Goal: Obtain resource: Download file/media

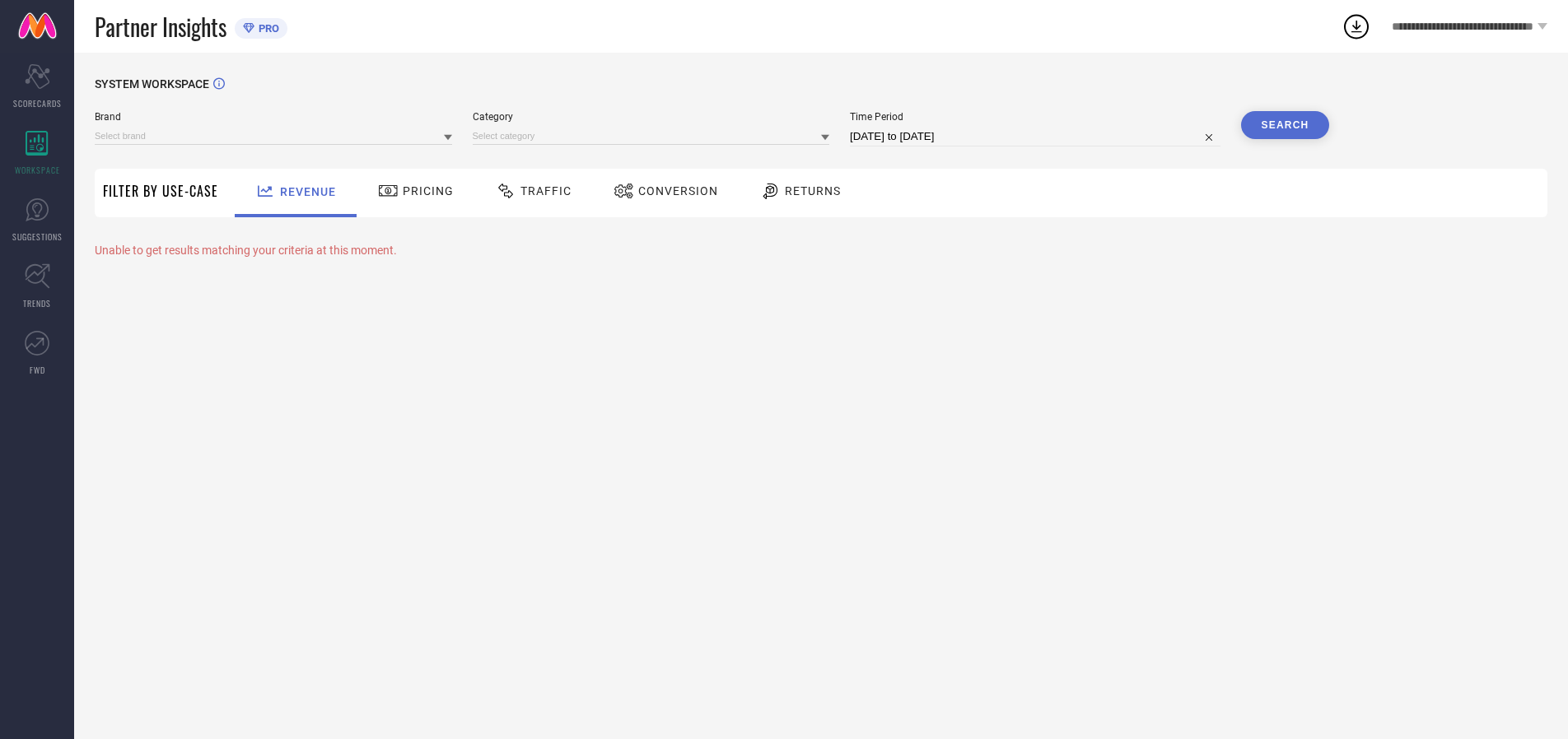
type input "ARROW SPORT"
type input "All"
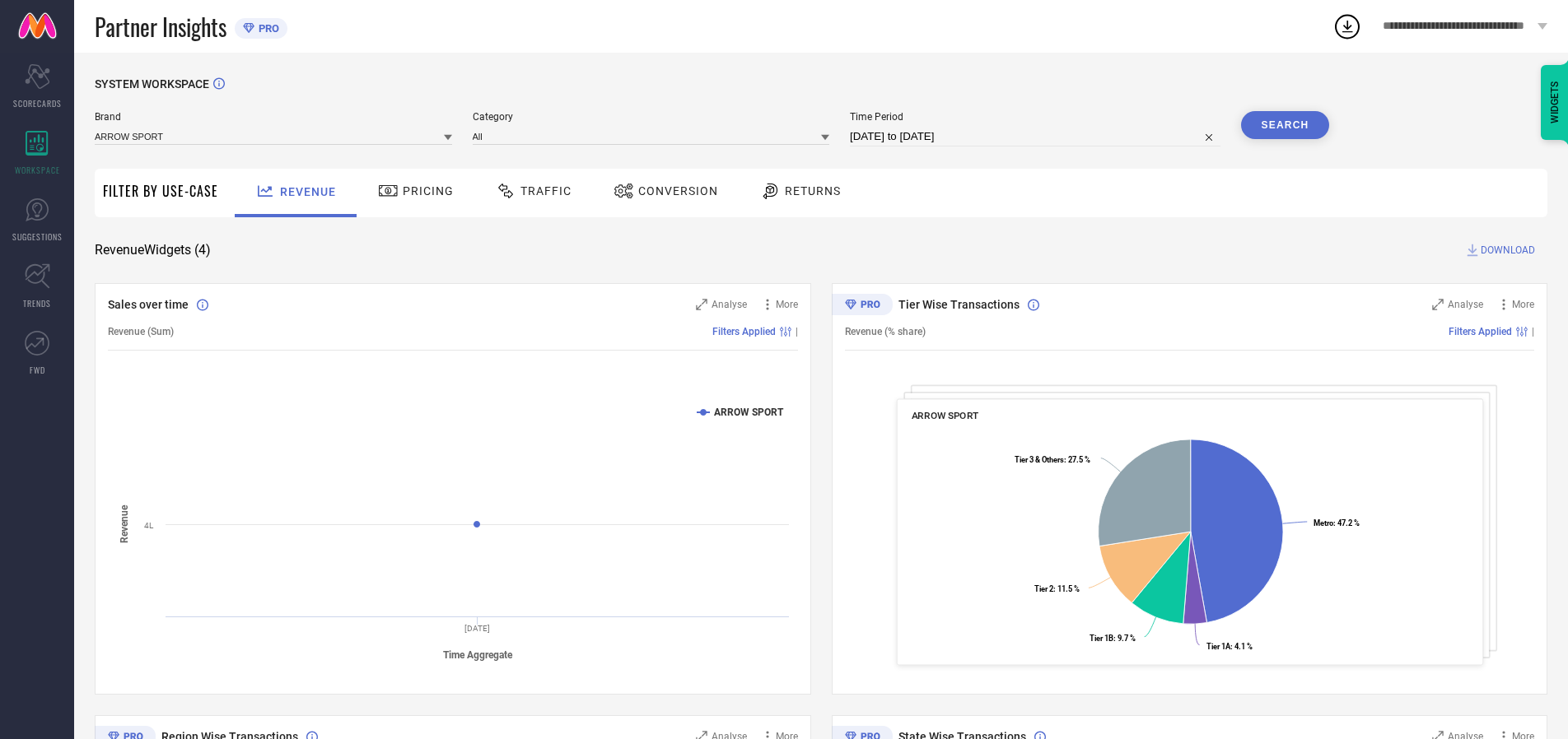
click at [530, 191] on span "Traffic" at bounding box center [547, 191] width 51 height 13
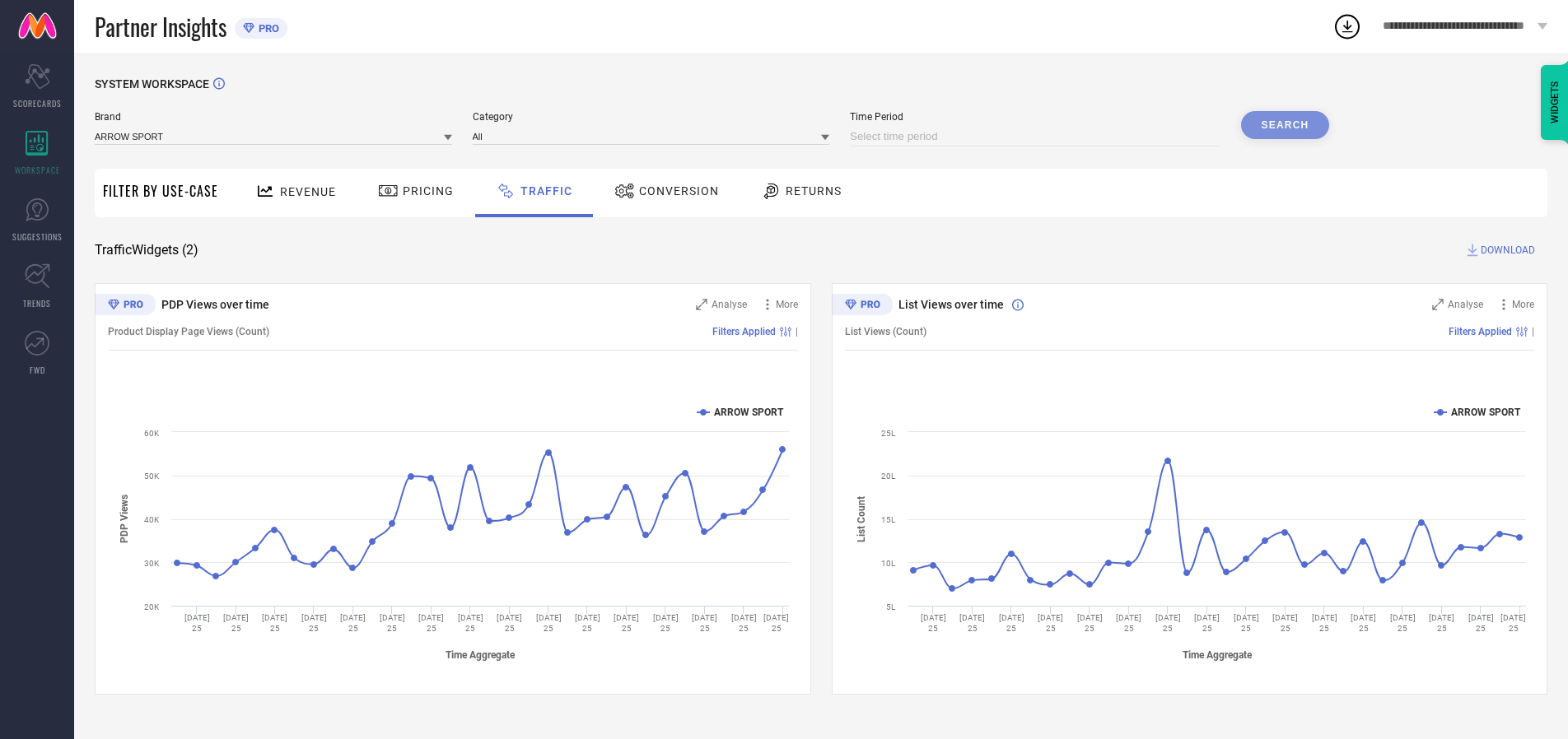
click at [1038, 137] on input at bounding box center [1034, 137] width 370 height 20
select select "8"
select select "2025"
select select "9"
select select "2025"
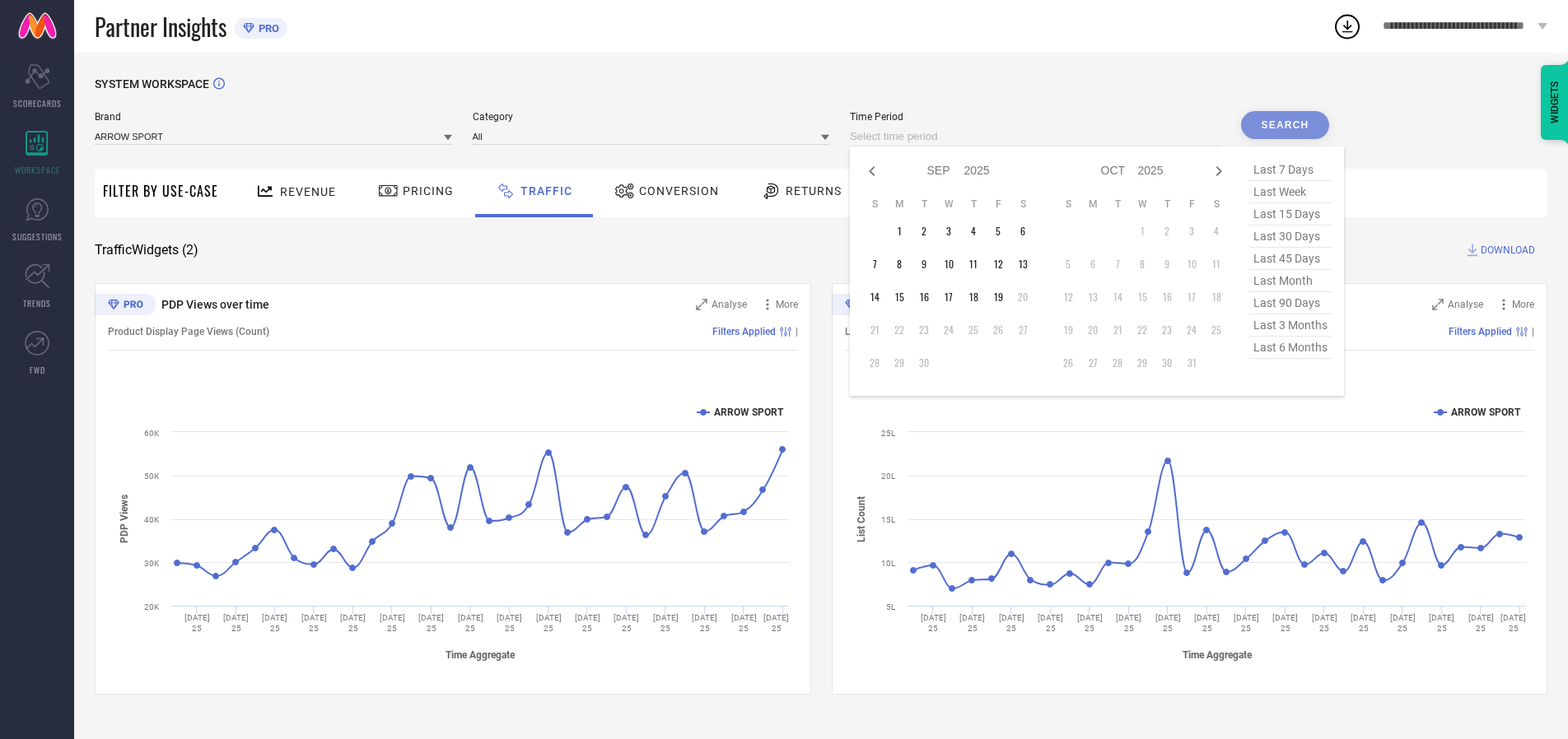
click at [1003, 297] on td "19" at bounding box center [998, 297] width 25 height 25
type input "[DATE] to [DATE]"
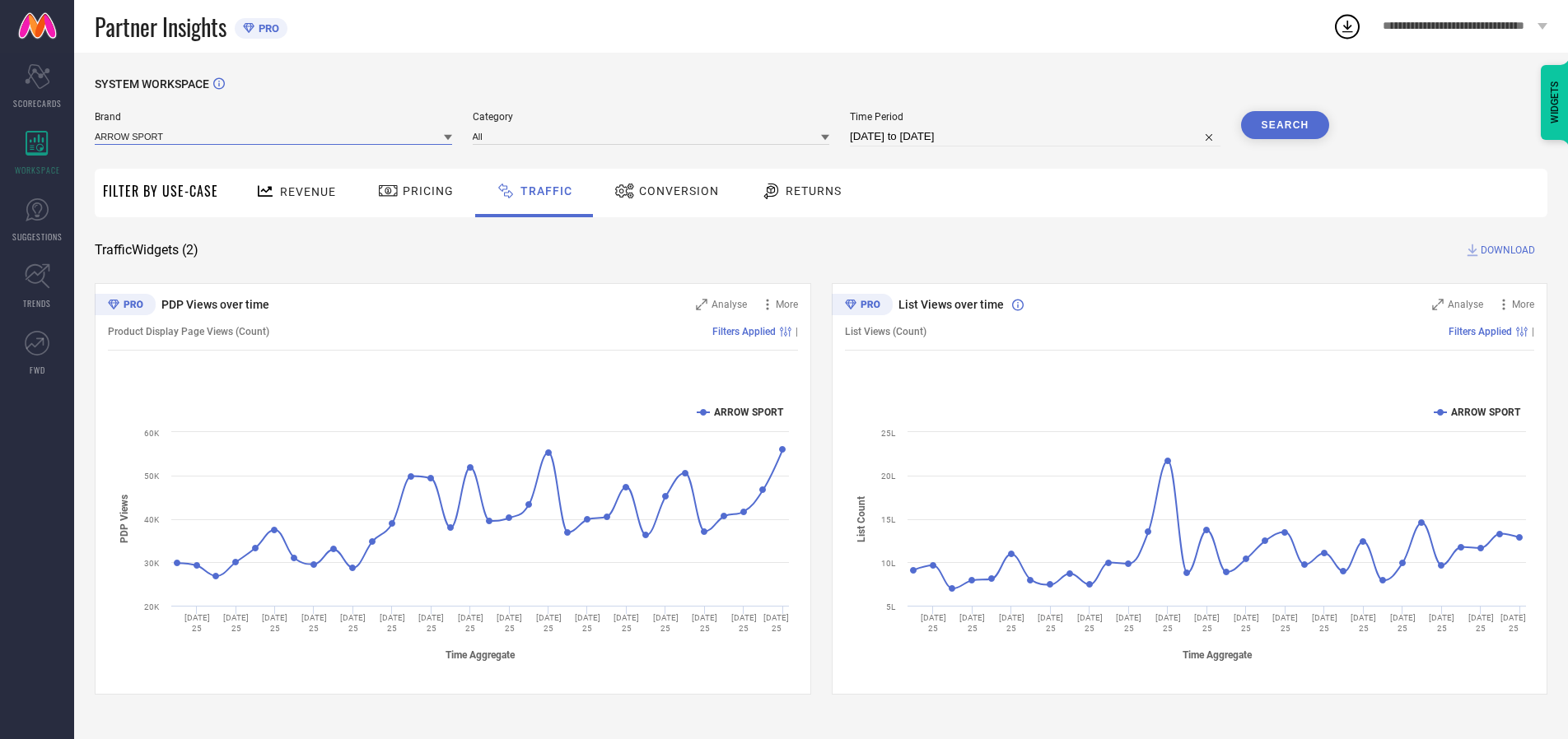
click at [275, 136] on input at bounding box center [273, 136] width 357 height 17
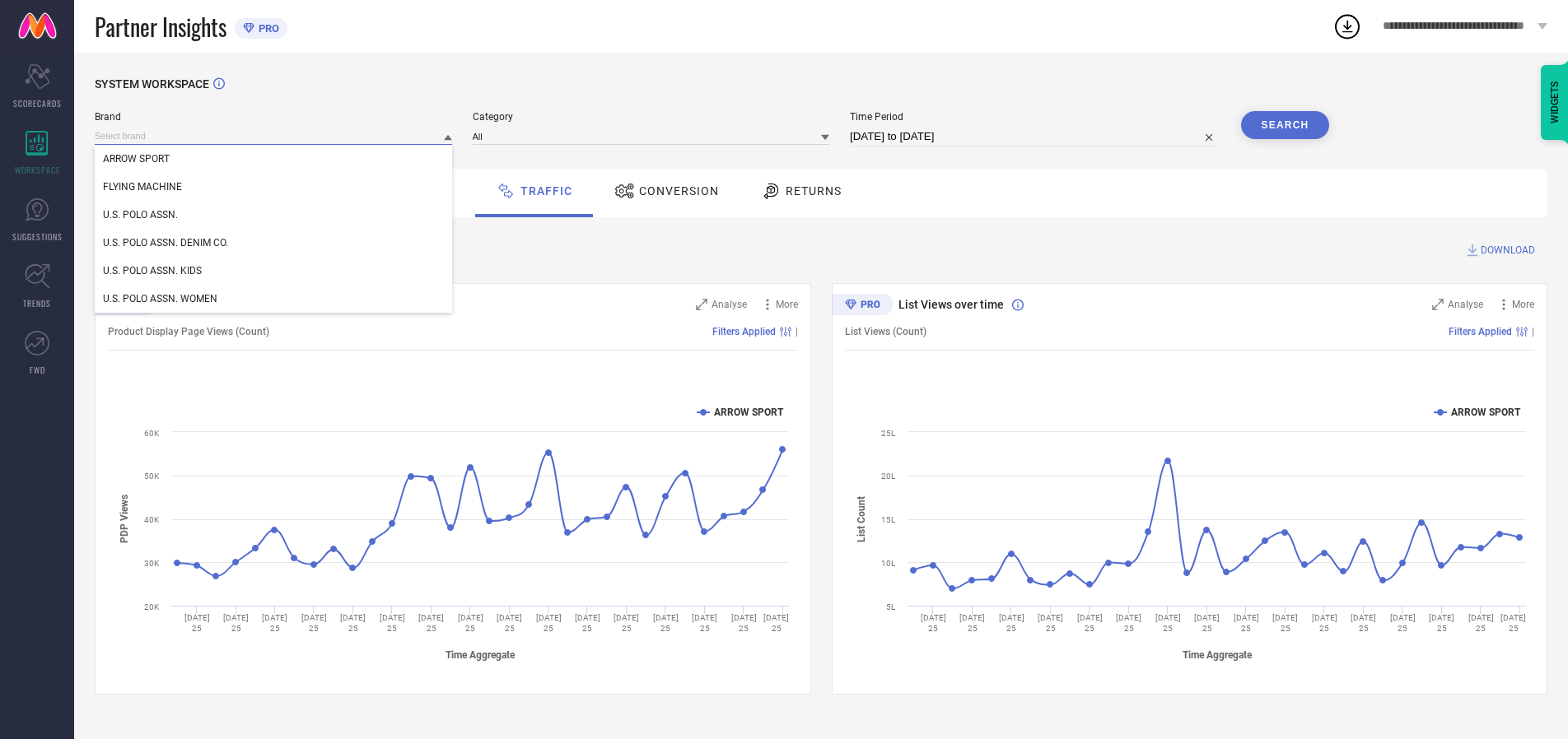
click at [275, 136] on input at bounding box center [273, 136] width 357 height 17
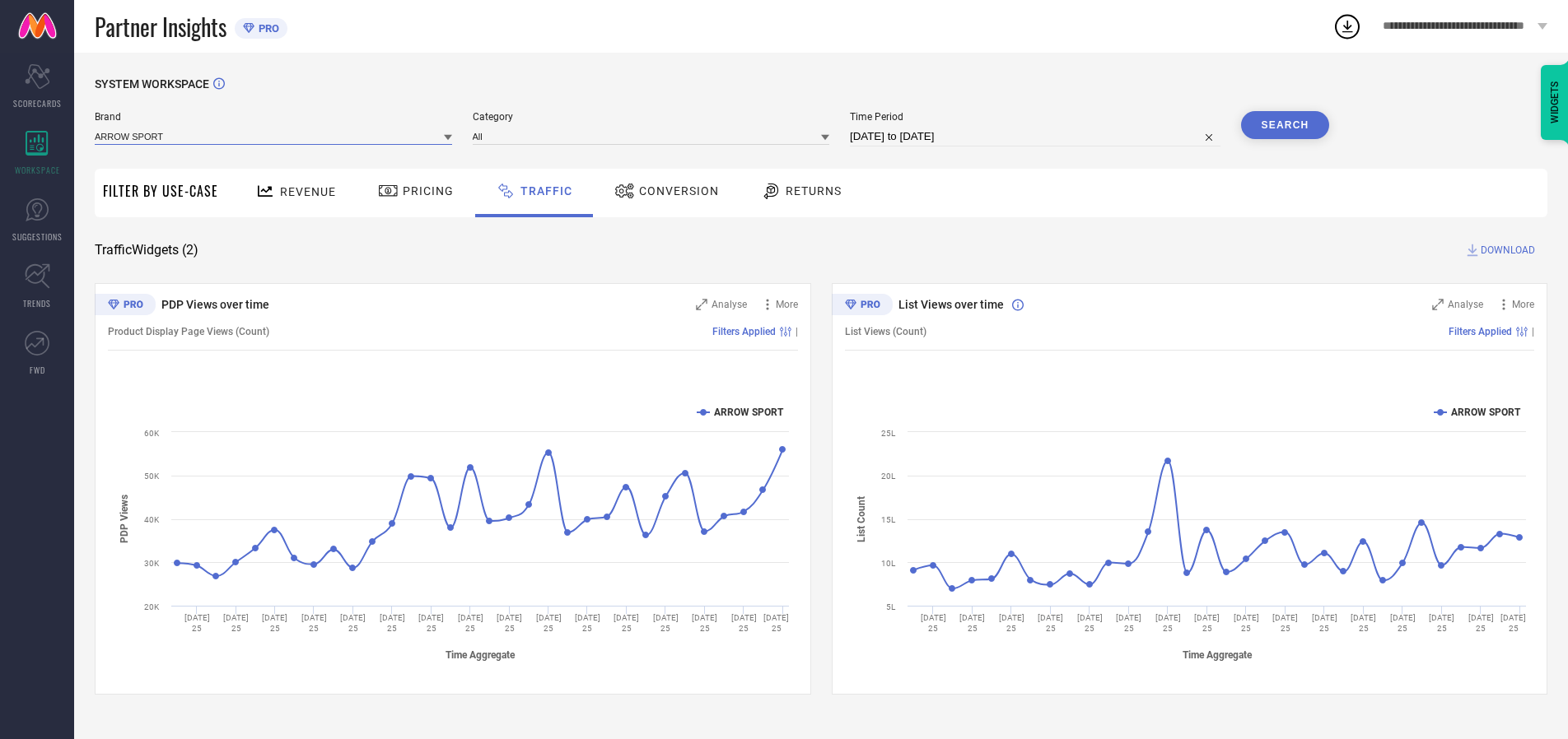
click at [275, 136] on input at bounding box center [273, 136] width 357 height 17
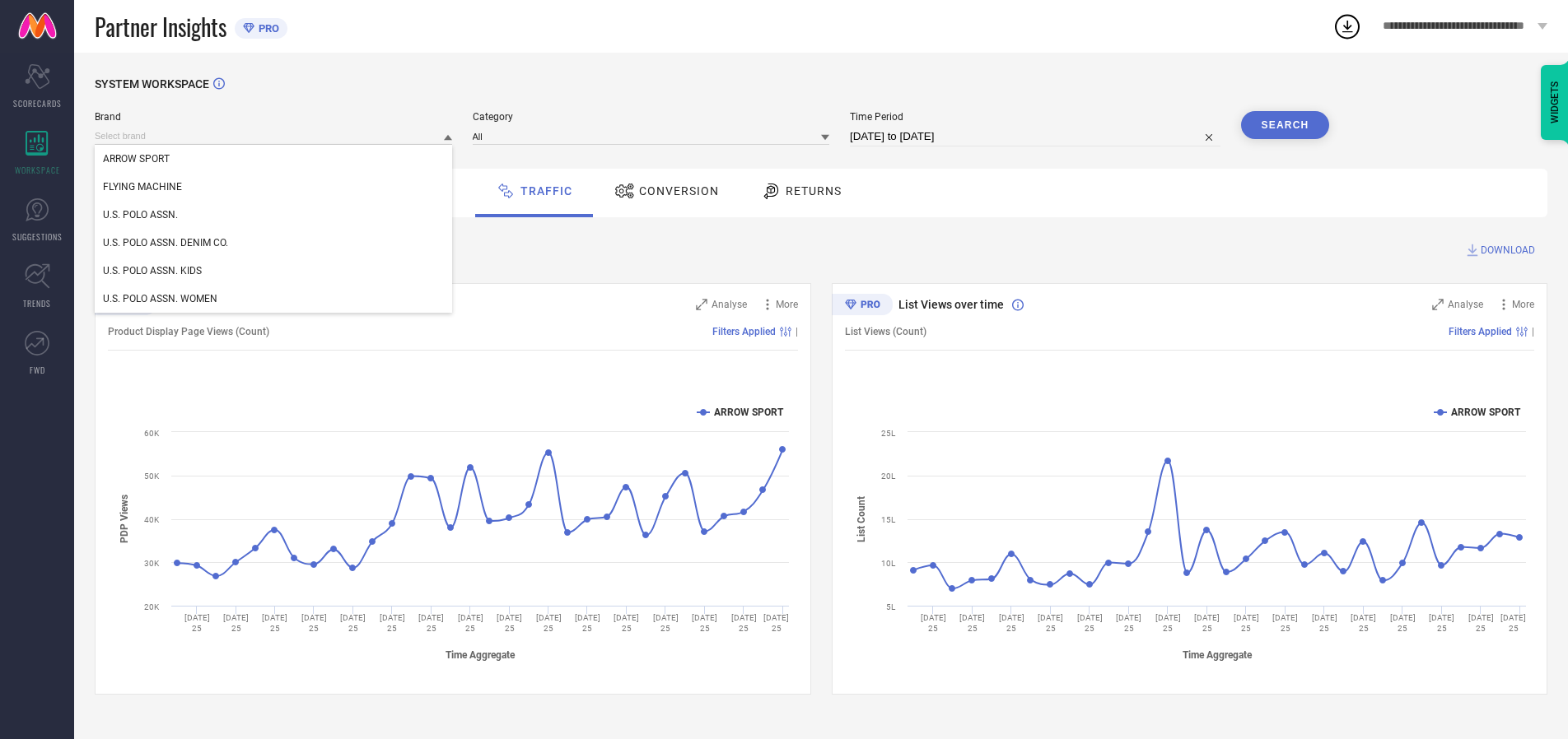
click at [275, 215] on div "U.S. POLO ASSN." at bounding box center [273, 215] width 357 height 28
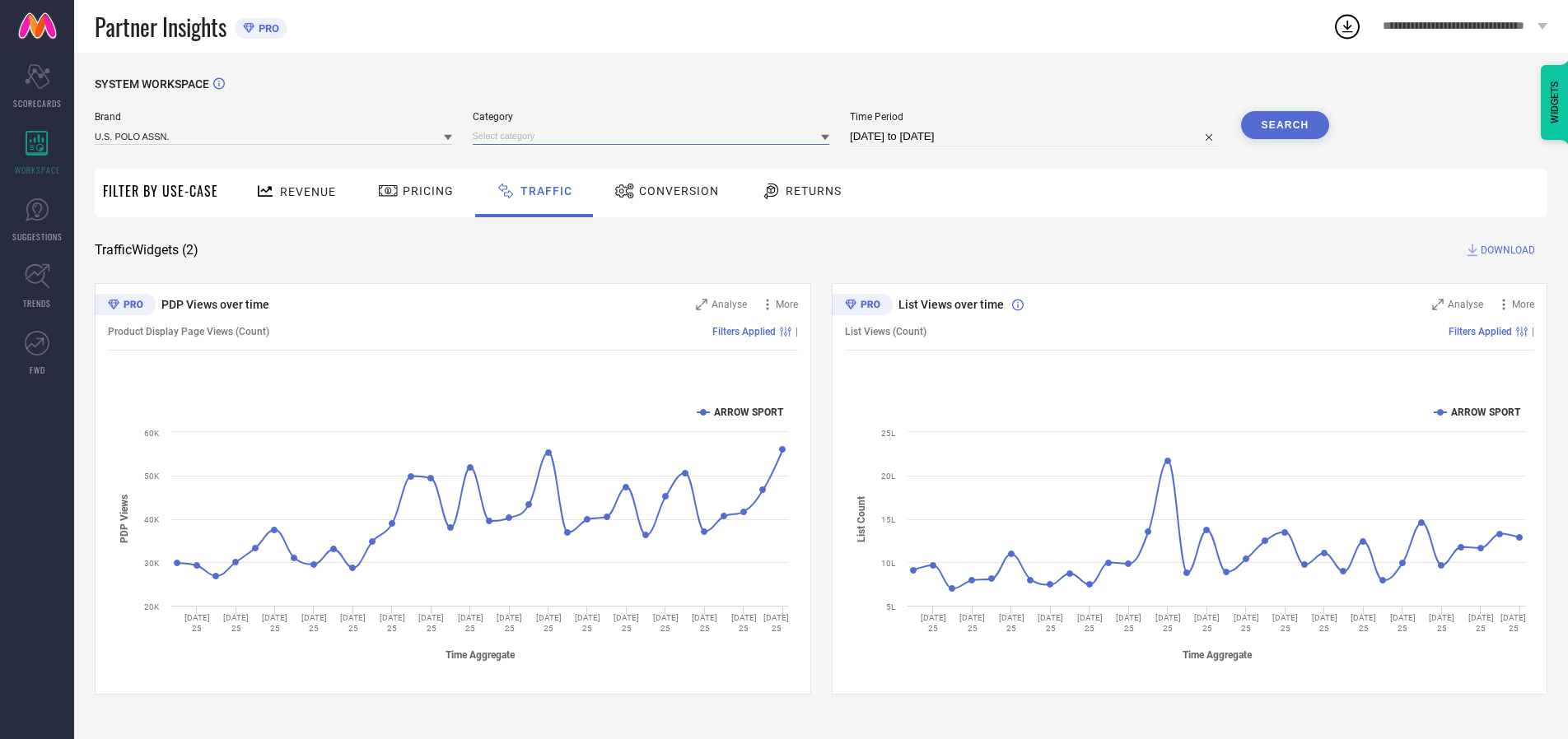
click at [655, 136] on input at bounding box center [651, 136] width 357 height 17
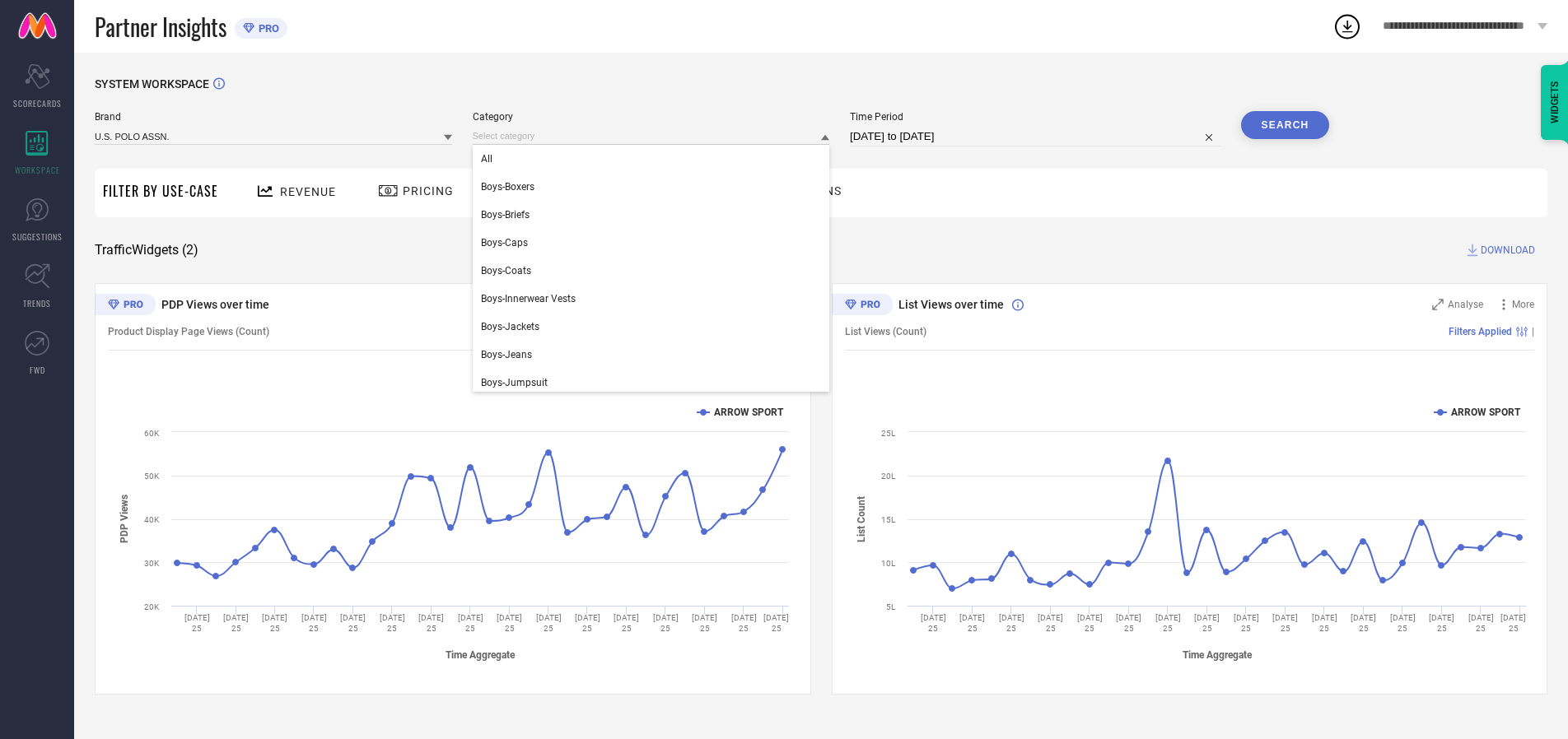
click at [655, 159] on div "All" at bounding box center [651, 159] width 357 height 28
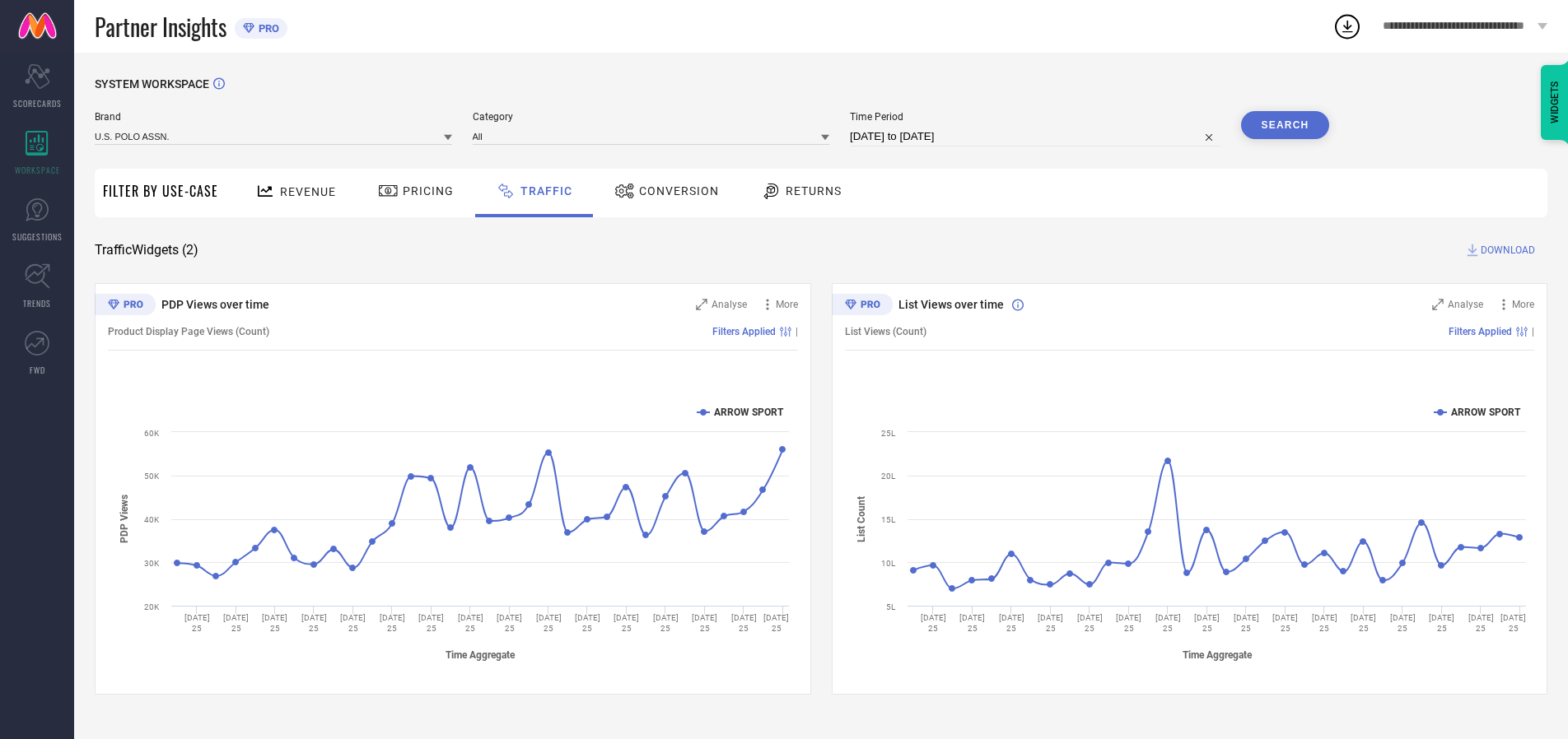
click at [1285, 125] on button "Search" at bounding box center [1285, 125] width 89 height 28
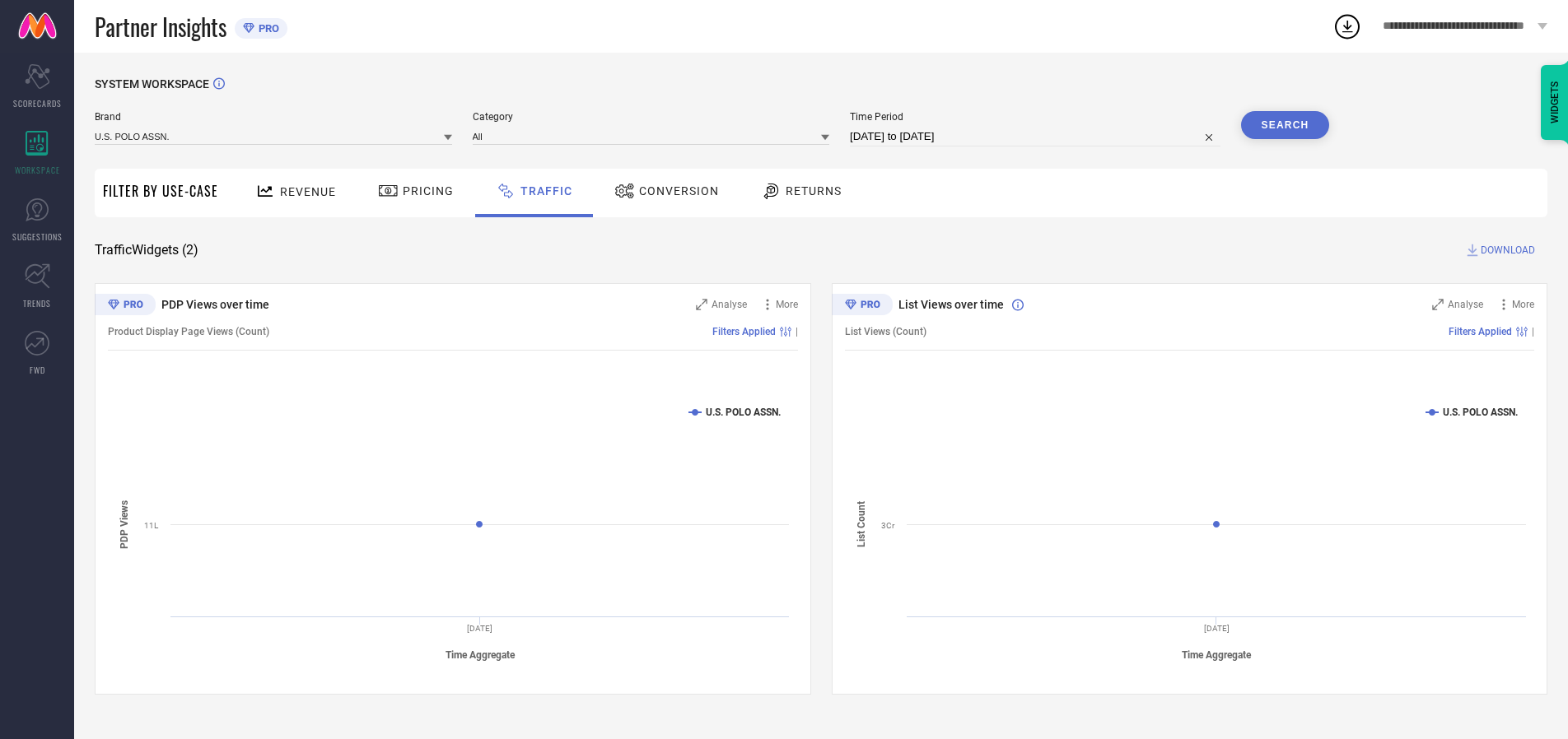
click at [1506, 251] on span "DOWNLOAD" at bounding box center [1507, 251] width 54 height 17
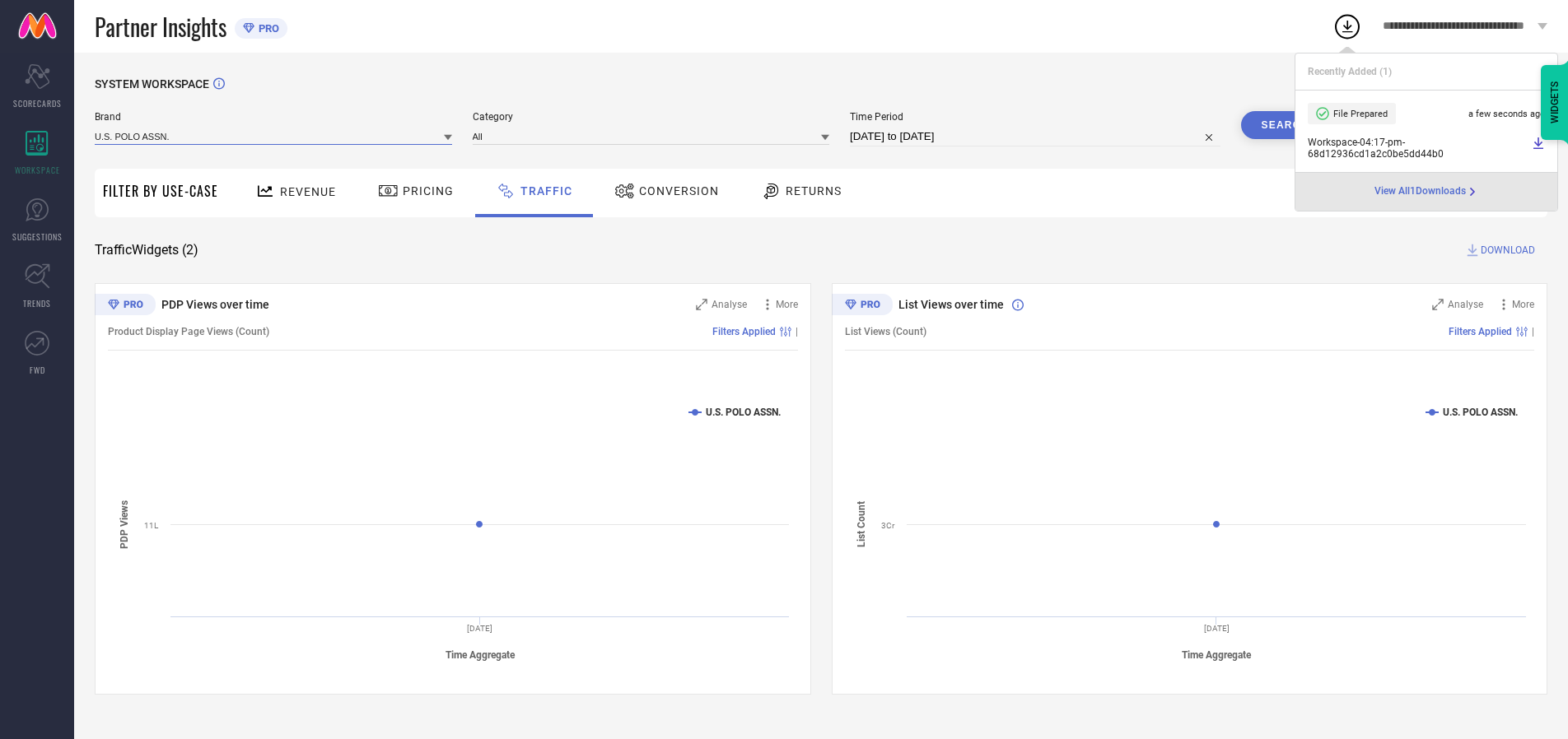
click at [275, 136] on input at bounding box center [273, 136] width 357 height 17
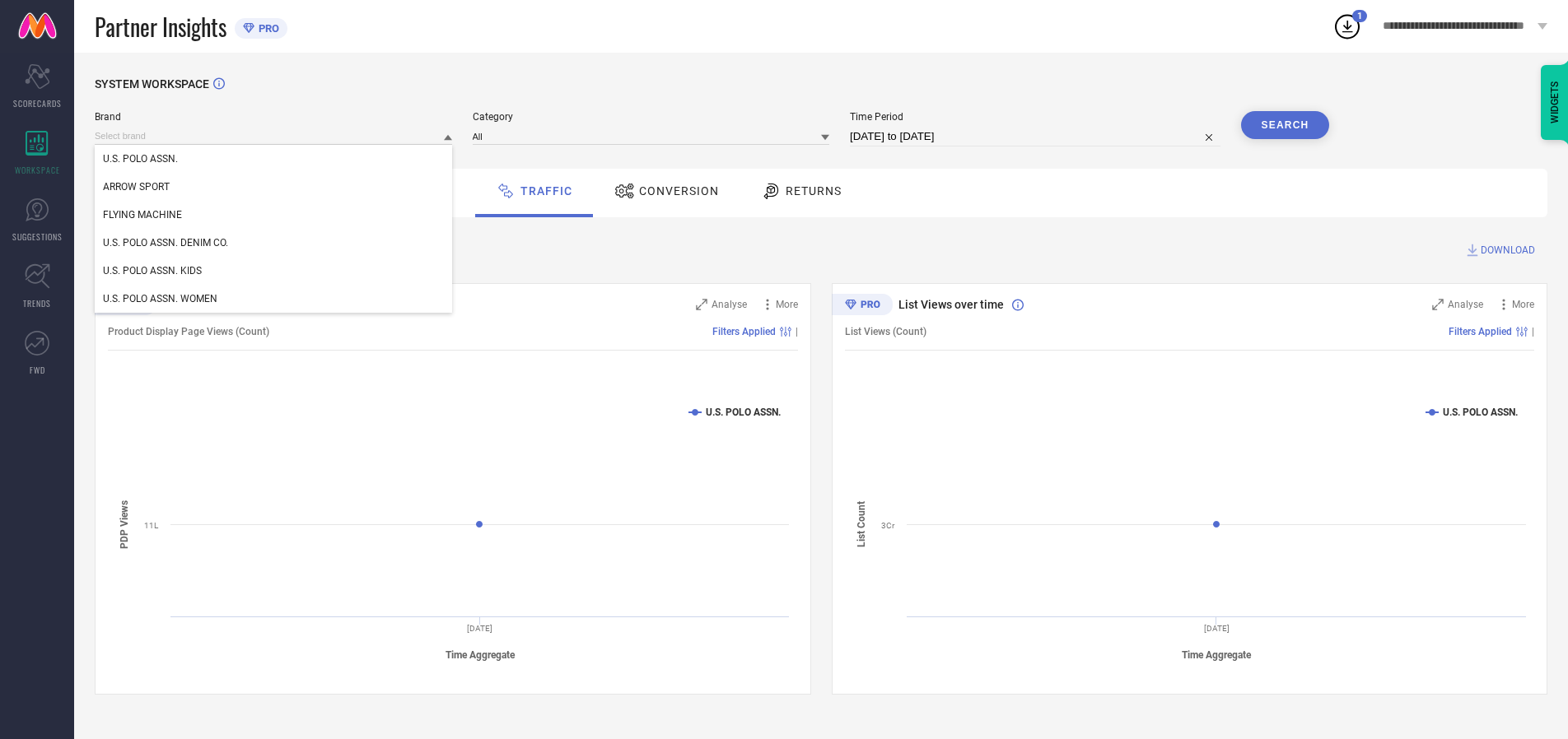
click at [275, 242] on div "U.S. POLO ASSN. DENIM CO." at bounding box center [273, 242] width 357 height 28
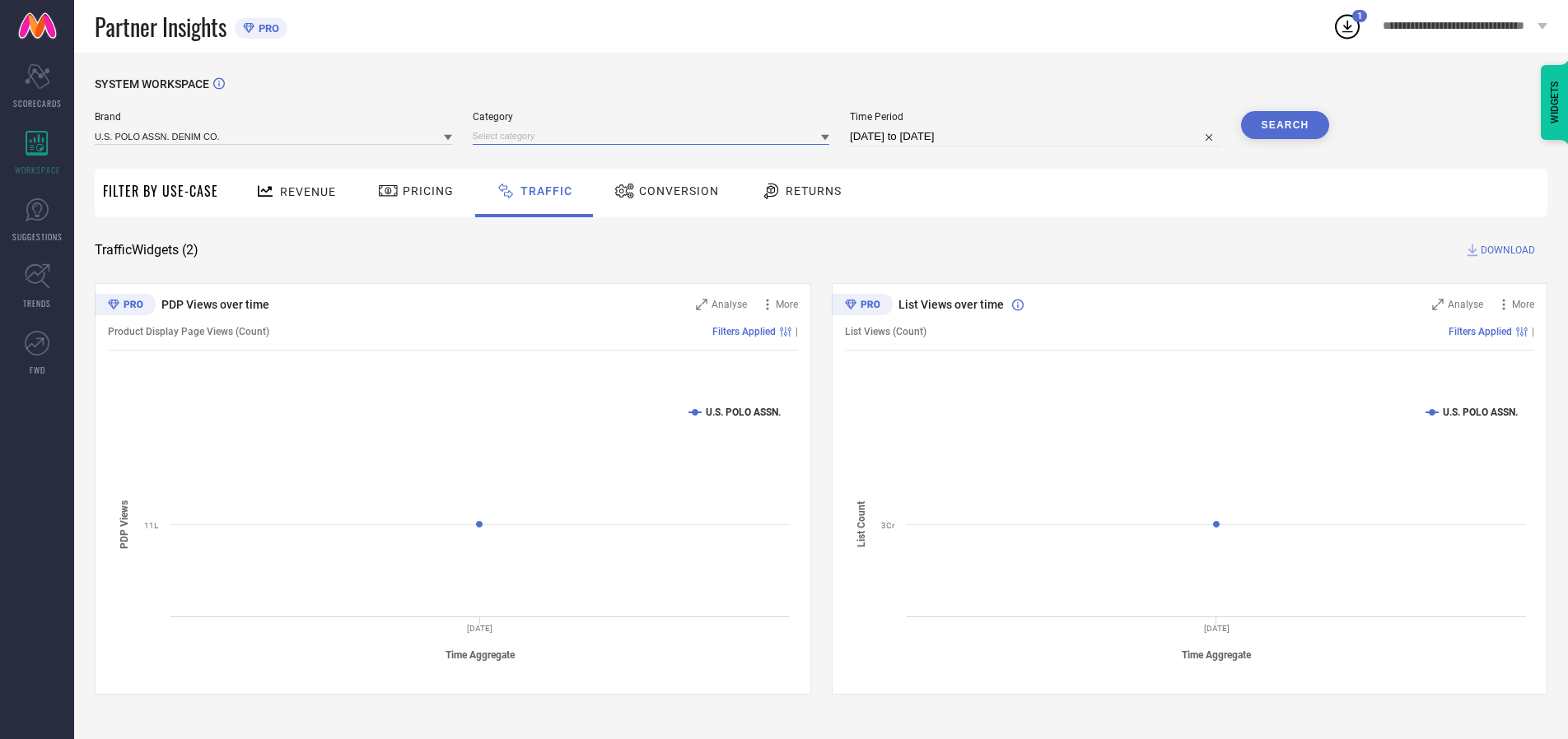
click at [655, 136] on input at bounding box center [651, 136] width 357 height 17
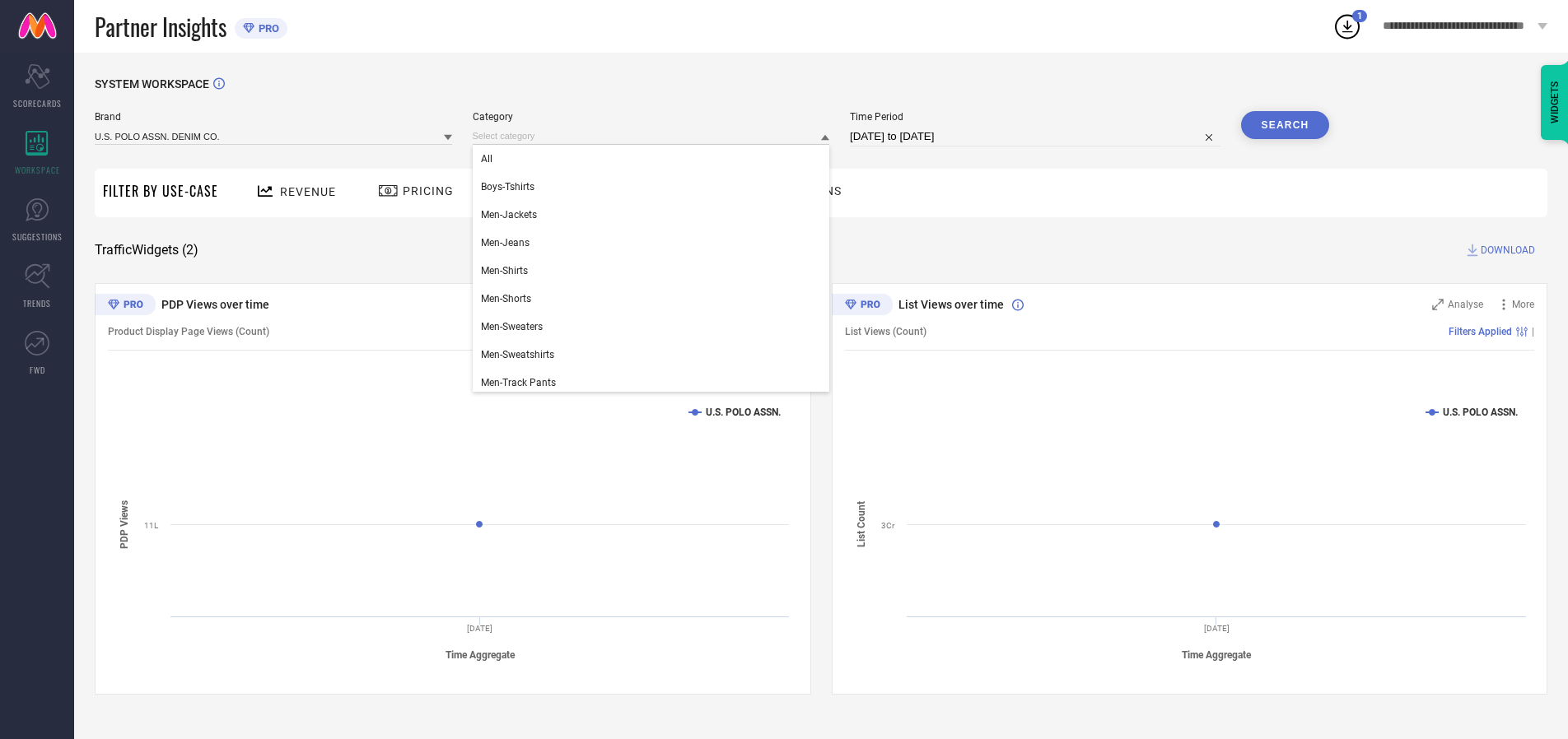
click at [655, 159] on div "All" at bounding box center [651, 159] width 357 height 28
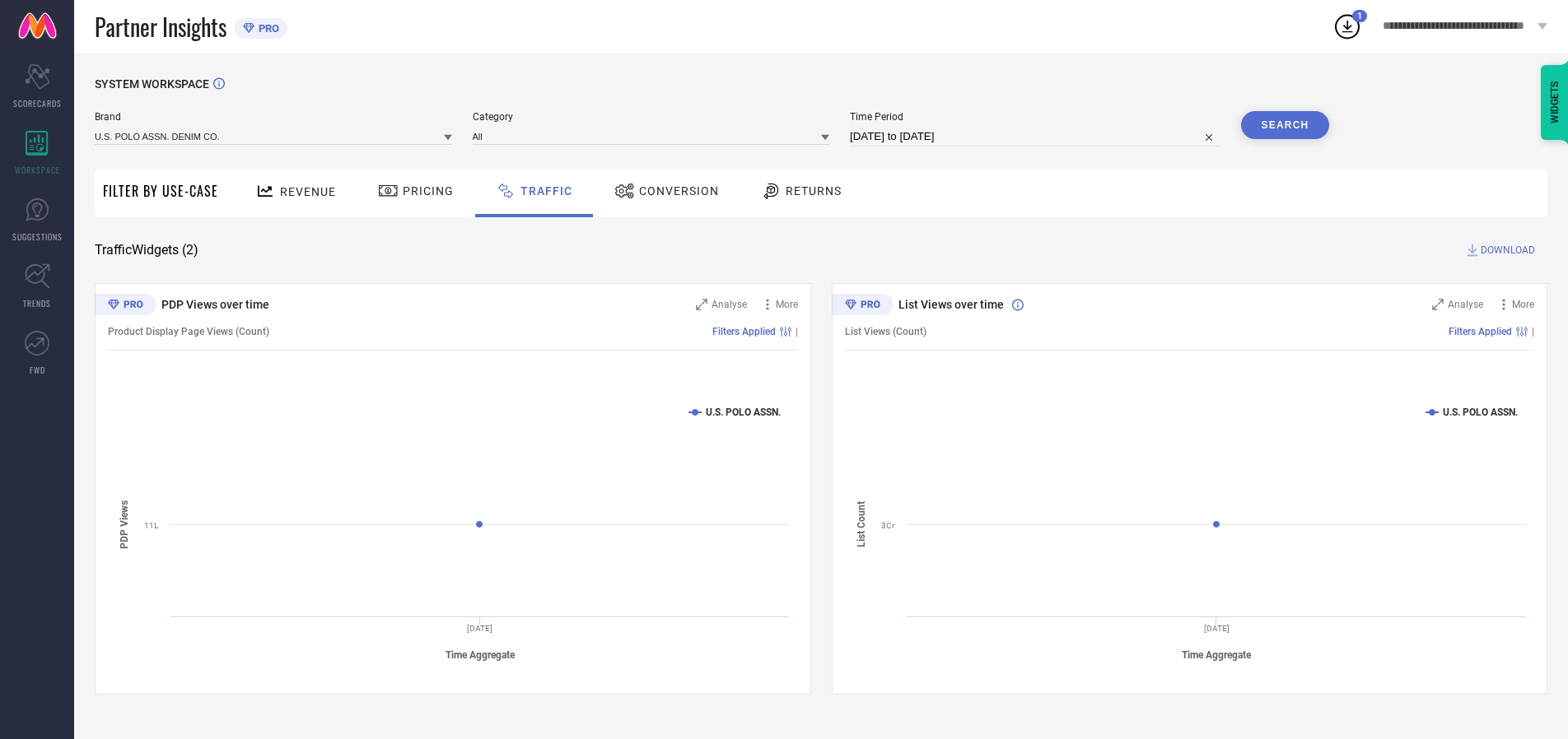
click at [1285, 125] on button "Search" at bounding box center [1285, 125] width 89 height 28
click at [1506, 251] on span "DOWNLOAD" at bounding box center [1507, 251] width 54 height 17
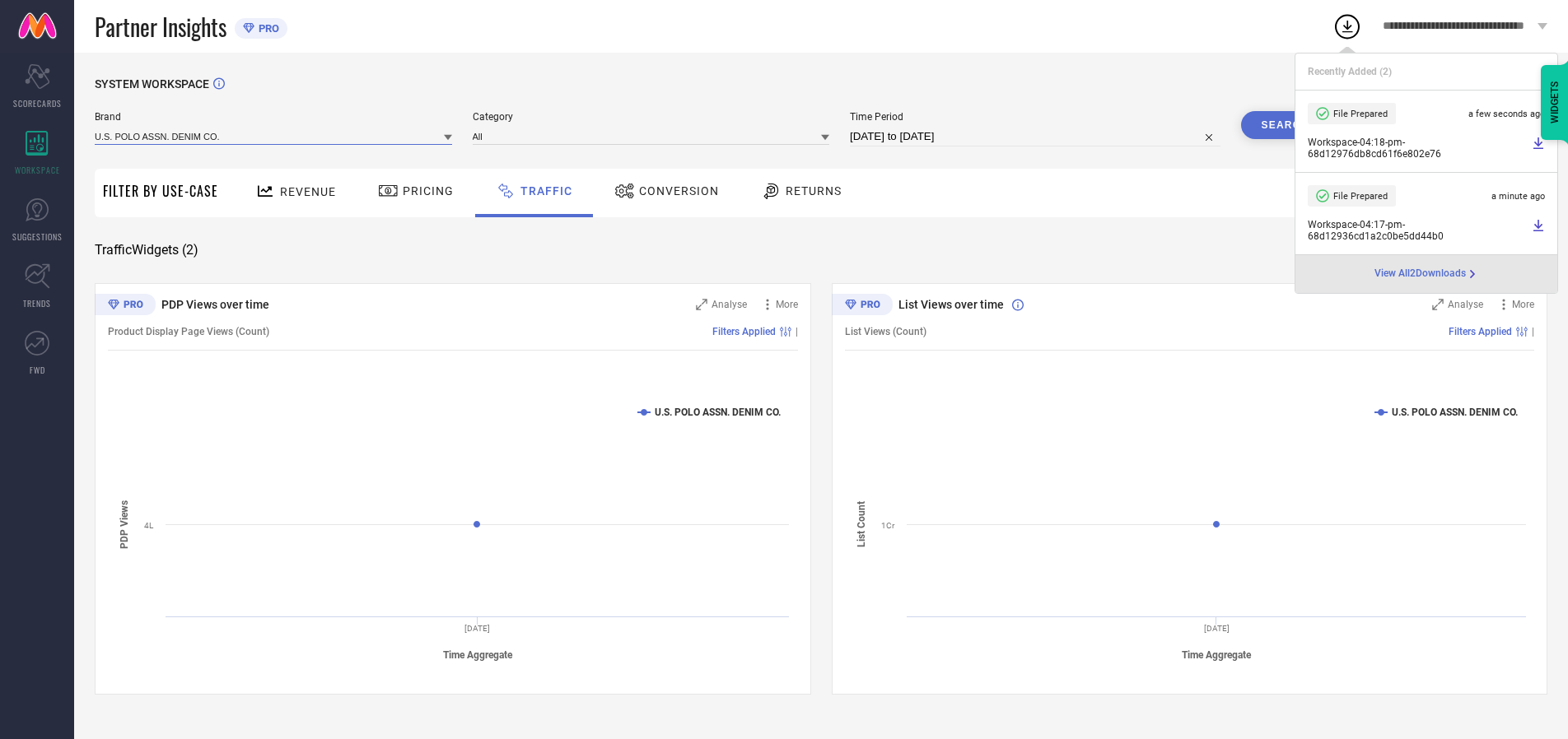
click at [275, 136] on input at bounding box center [273, 136] width 357 height 17
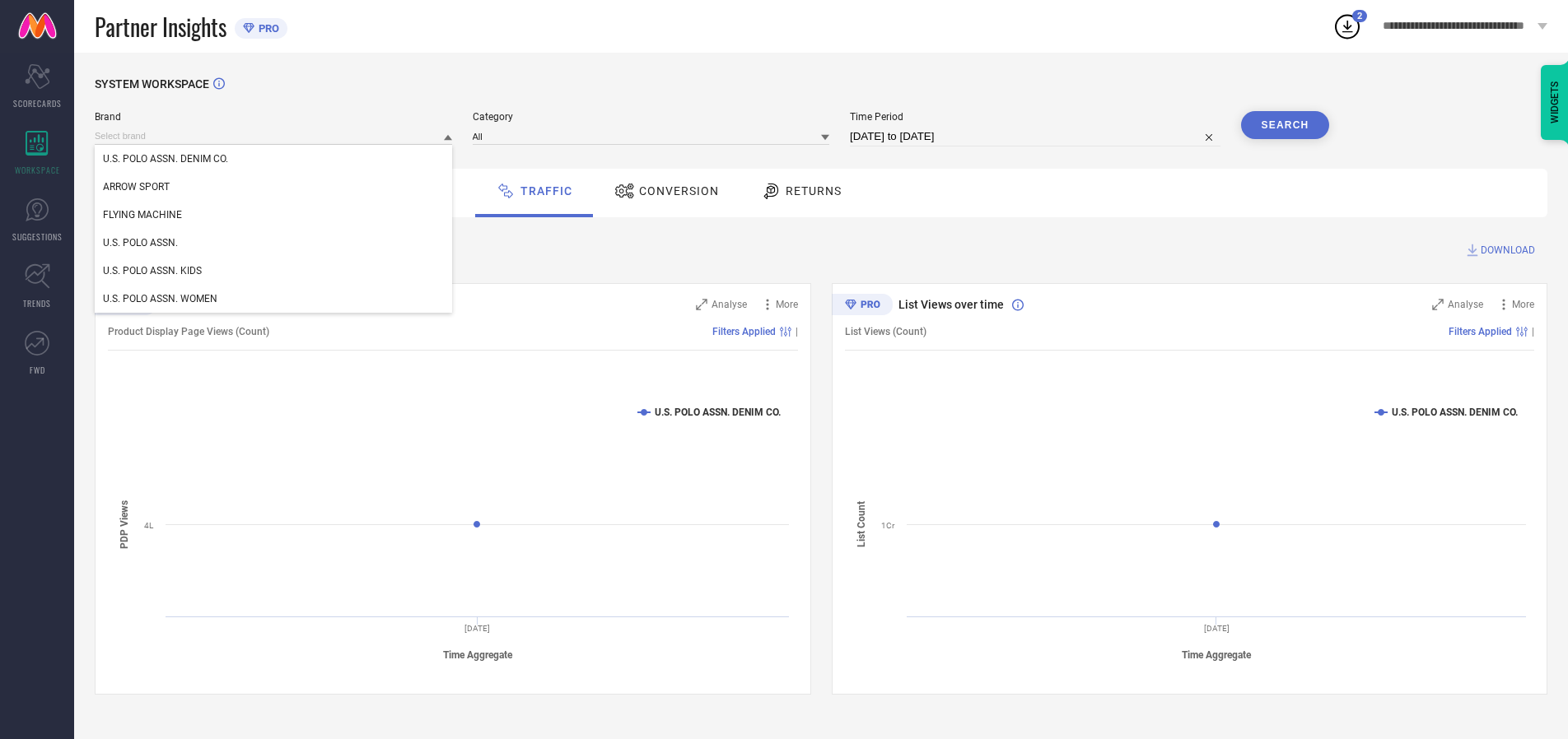
click at [275, 271] on div "U.S. POLO ASSN. KIDS" at bounding box center [273, 271] width 357 height 28
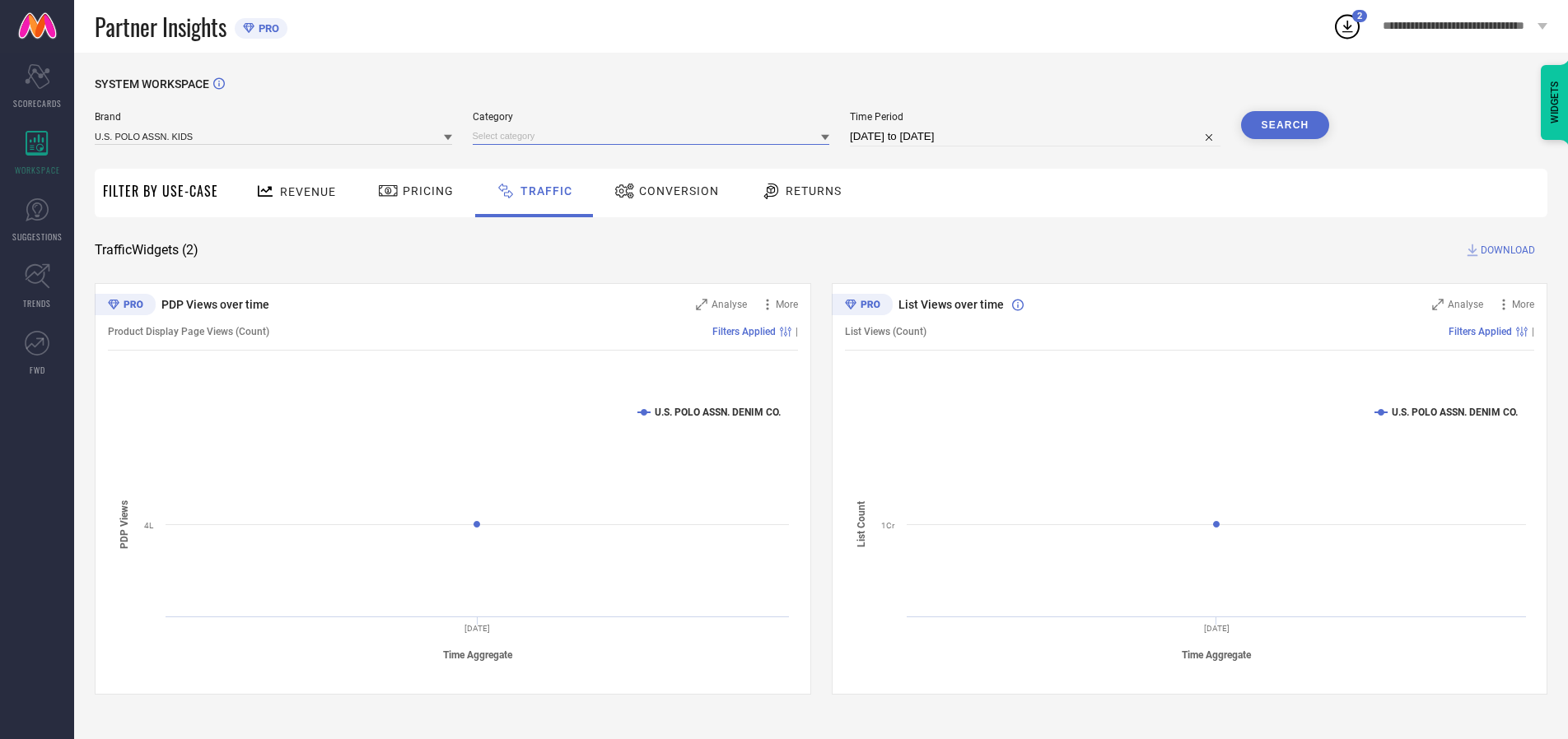
click at [655, 136] on input at bounding box center [651, 136] width 357 height 17
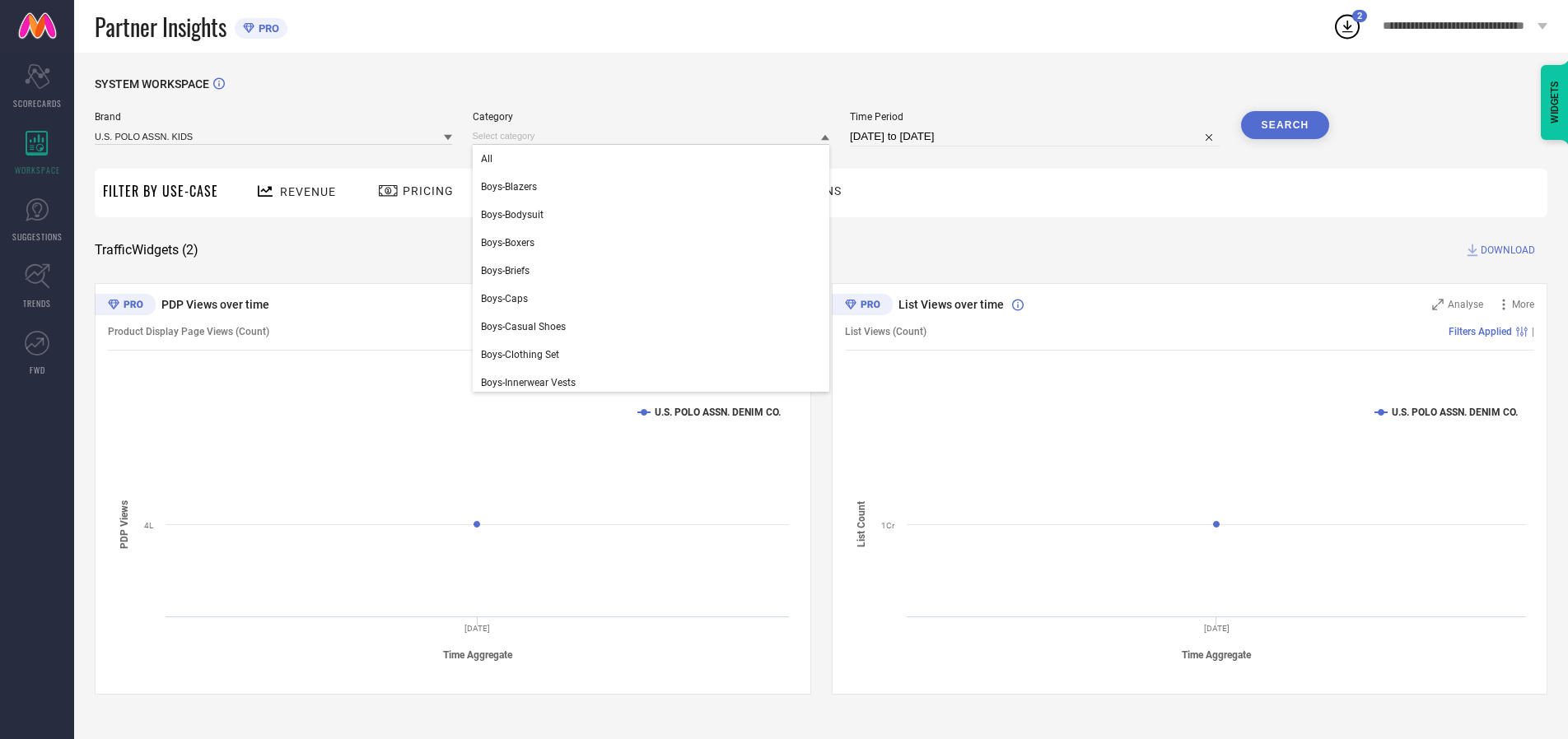
click at [655, 159] on div "All" at bounding box center [651, 159] width 357 height 28
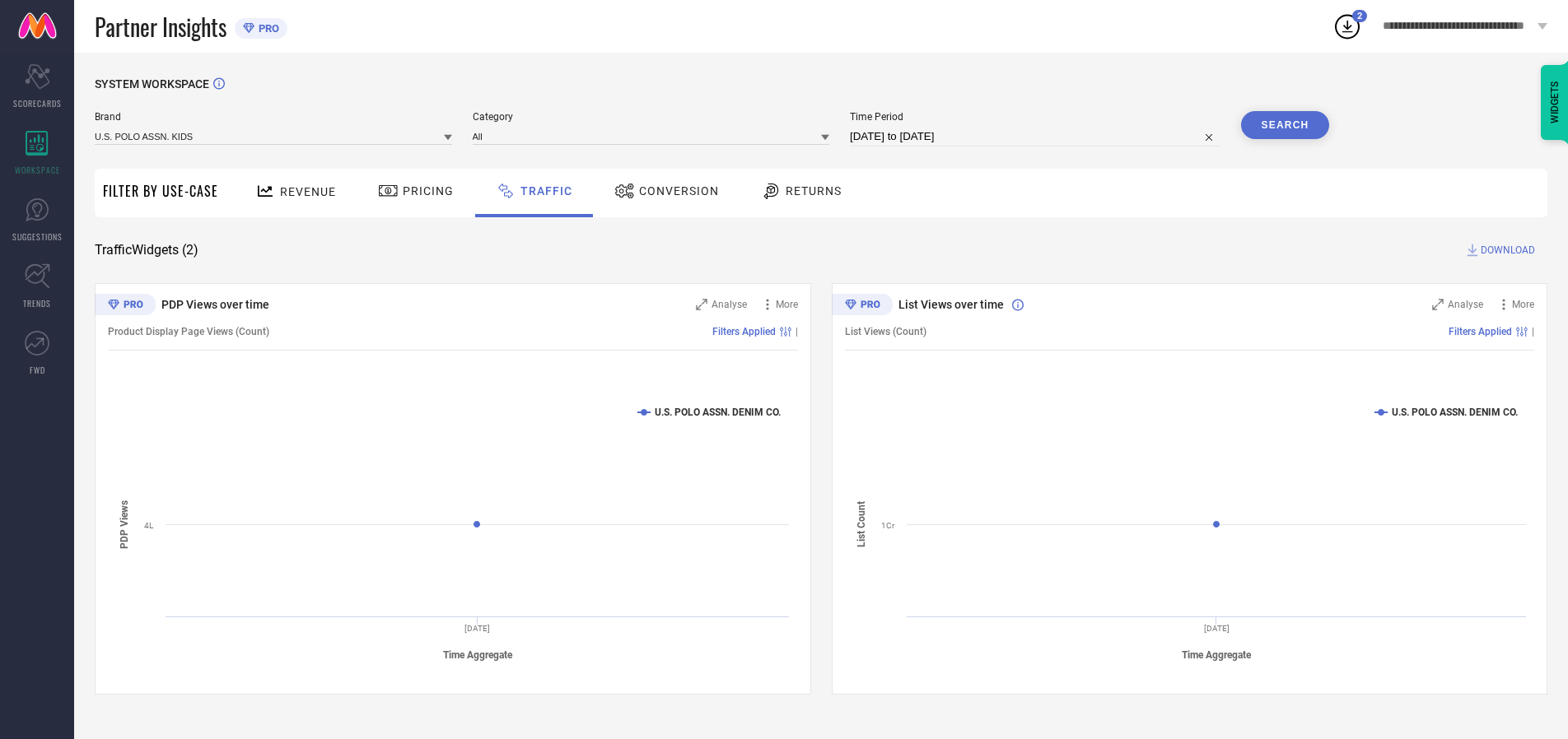
click at [1285, 125] on button "Search" at bounding box center [1285, 125] width 89 height 28
click at [1506, 251] on span "DOWNLOAD" at bounding box center [1507, 251] width 54 height 17
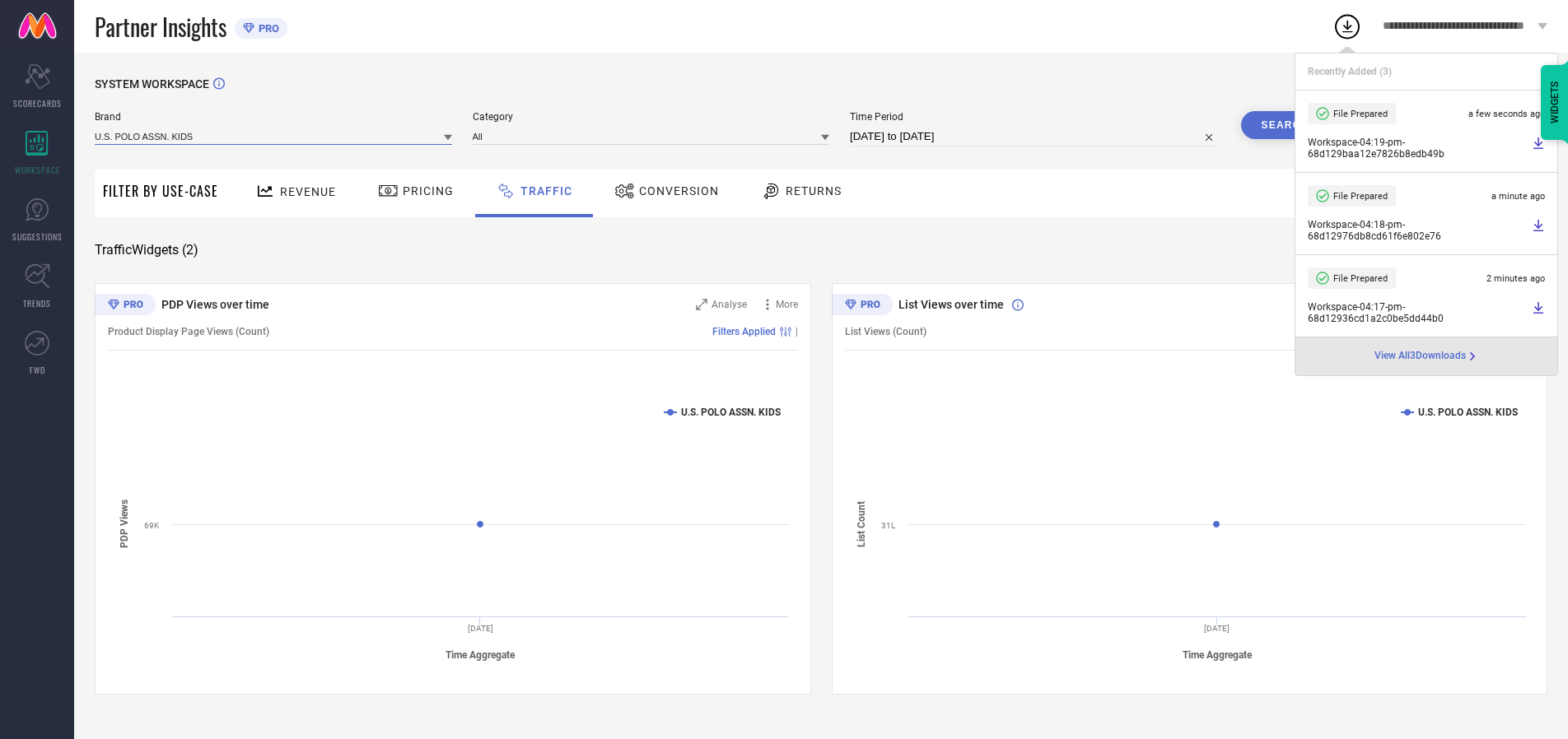
click at [275, 136] on input at bounding box center [273, 136] width 357 height 17
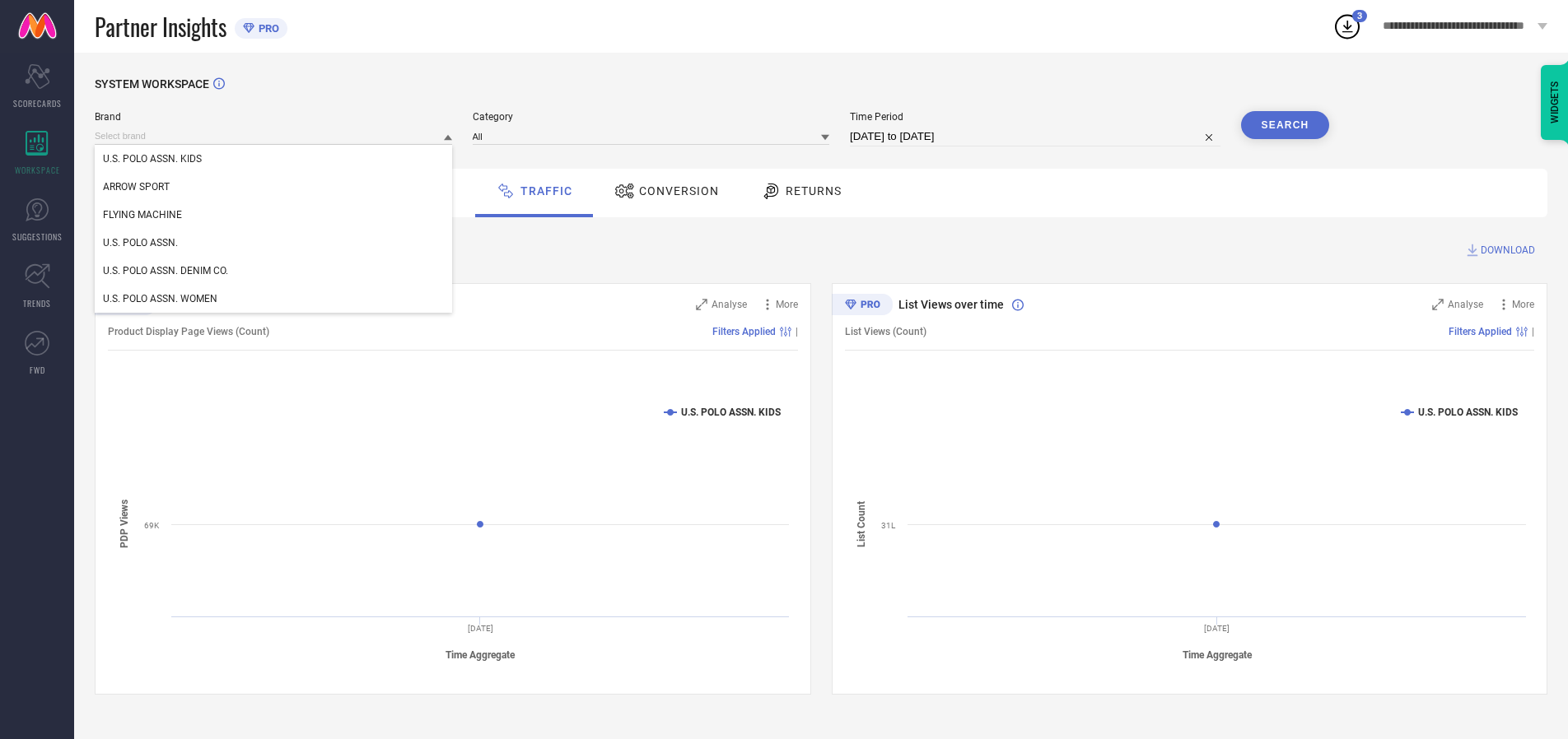
click at [275, 298] on div "U.S. POLO ASSN. WOMEN" at bounding box center [273, 298] width 357 height 28
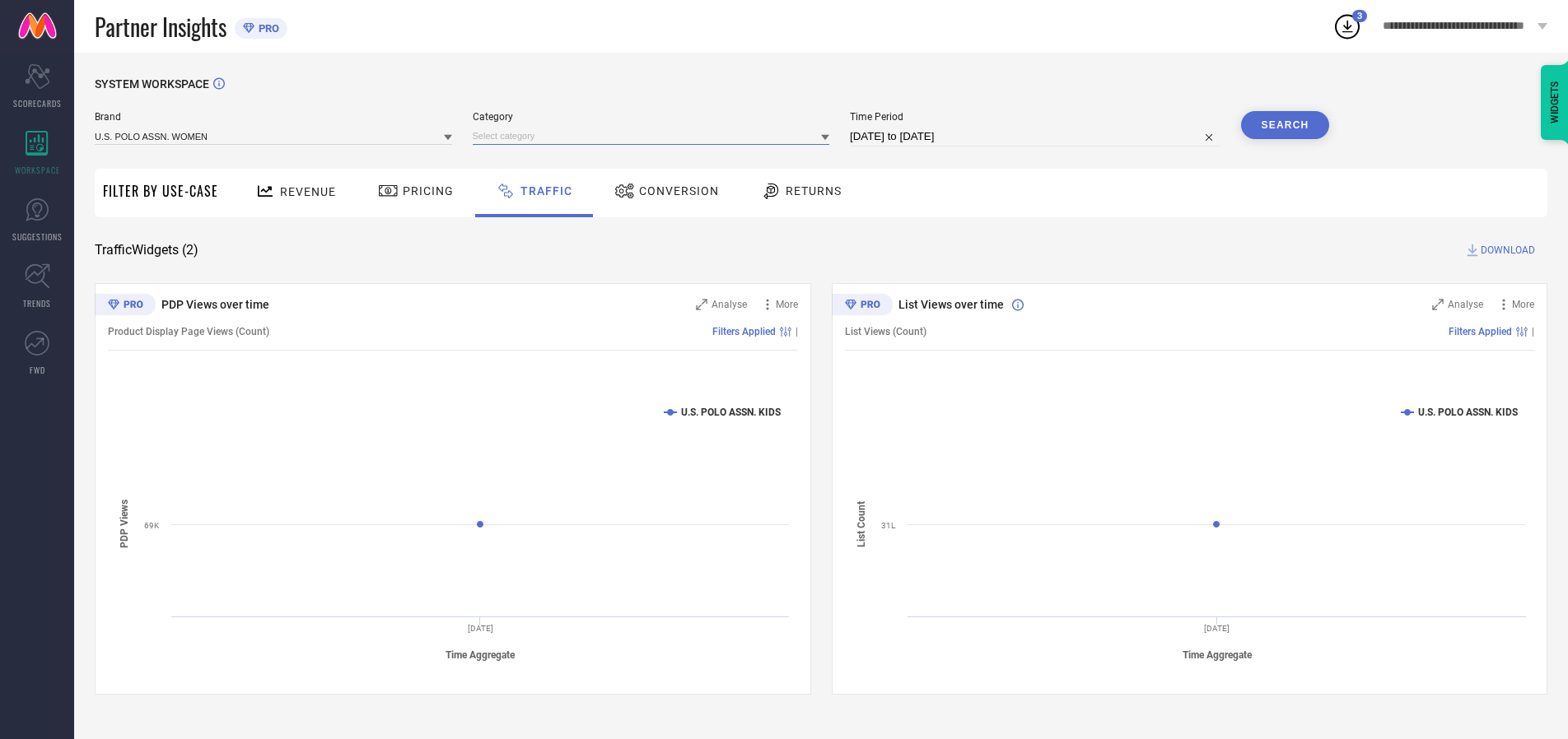
click at [655, 136] on input at bounding box center [651, 136] width 357 height 17
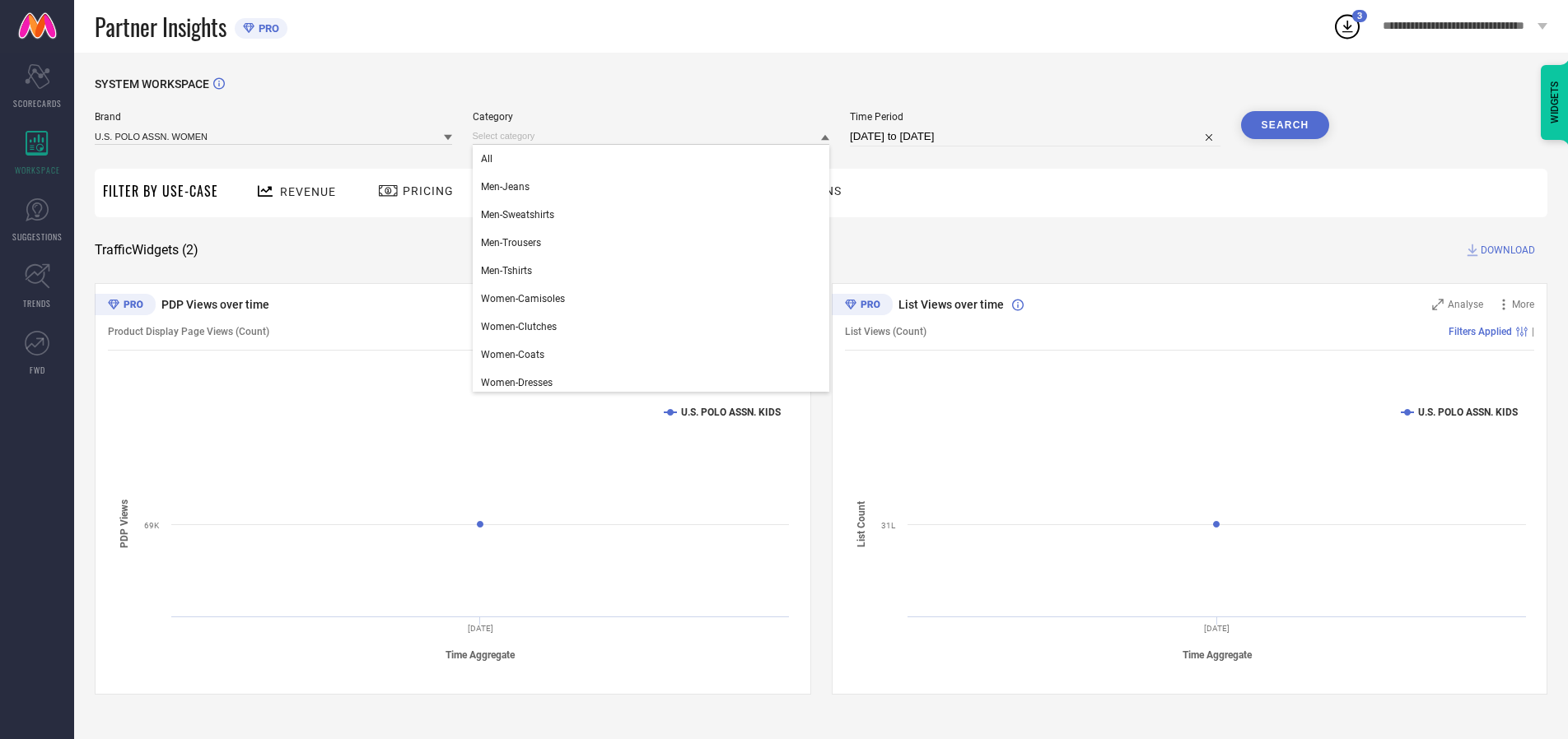
click at [655, 159] on div "All" at bounding box center [651, 159] width 357 height 28
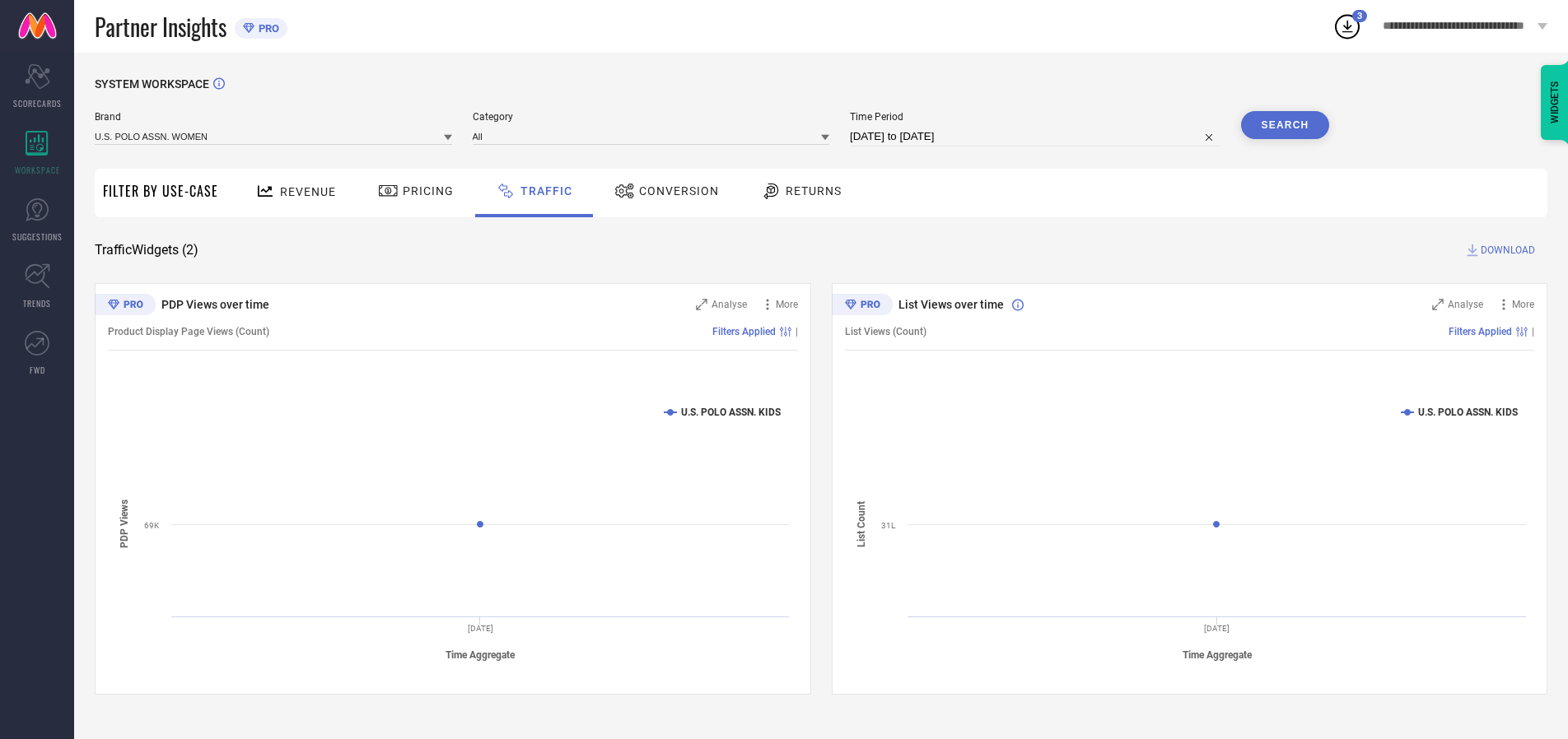
click at [1285, 125] on button "Search" at bounding box center [1285, 125] width 89 height 28
click at [1506, 251] on span "DOWNLOAD" at bounding box center [1507, 251] width 54 height 17
